Goal: Navigation & Orientation: Find specific page/section

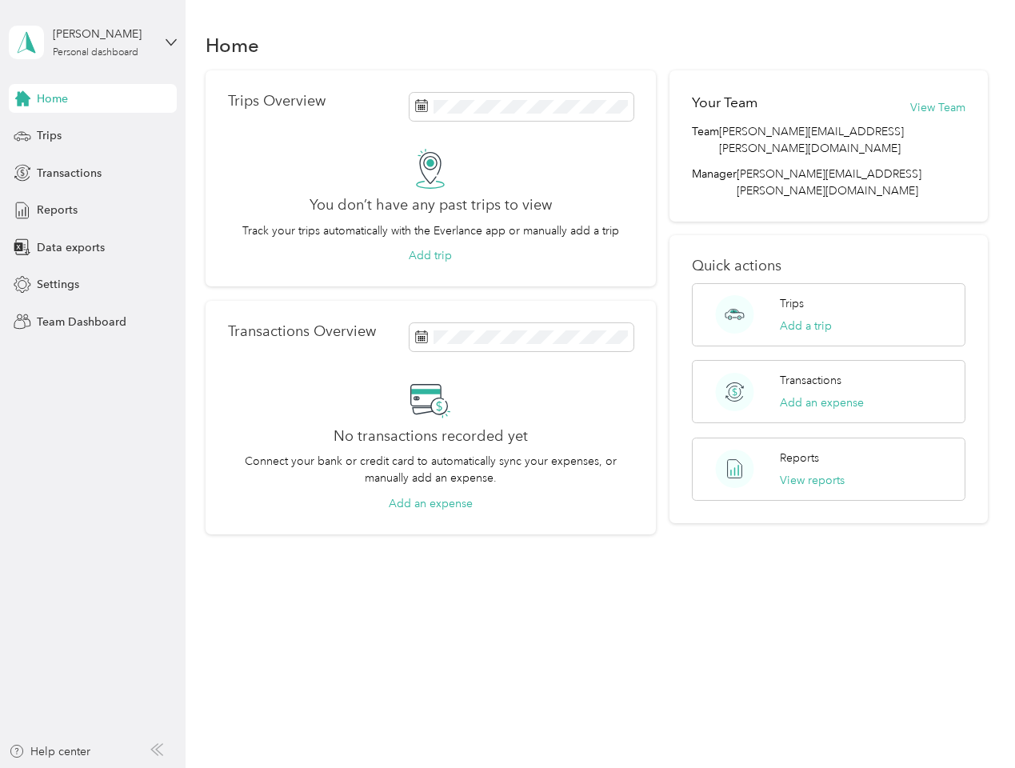
click at [507, 384] on div "No transactions recorded yet Connect your bank or credit card to automatically …" at bounding box center [431, 445] width 406 height 133
click at [93, 42] on div "[PERSON_NAME]" at bounding box center [103, 34] width 100 height 17
click at [93, 98] on div "You’re signed in as [PERSON_NAME][EMAIL_ADDRESS][PERSON_NAME][DOMAIN_NAME] Team…" at bounding box center [268, 139] width 518 height 163
click at [22, 98] on div "You’re signed in as [PERSON_NAME][EMAIL_ADDRESS][PERSON_NAME][DOMAIN_NAME] Team…" at bounding box center [268, 139] width 518 height 163
click at [93, 136] on div "Trips" at bounding box center [93, 136] width 168 height 29
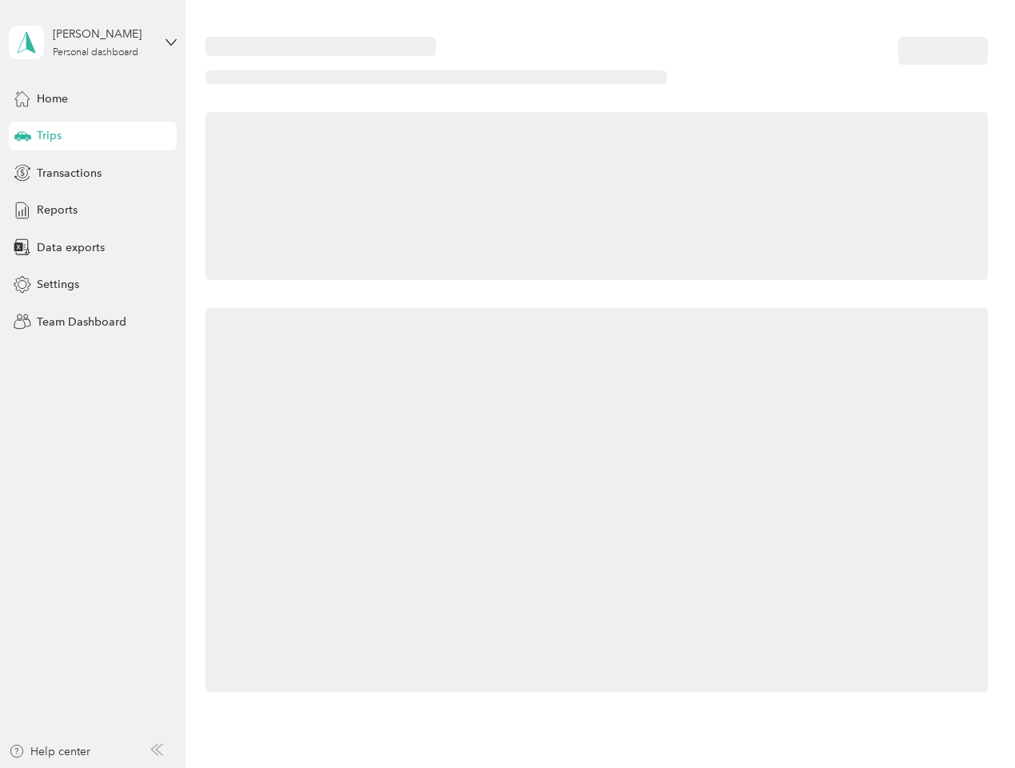
click at [22, 136] on icon at bounding box center [22, 135] width 17 height 8
click at [93, 173] on span "Transactions" at bounding box center [69, 173] width 65 height 17
